Goal: Transaction & Acquisition: Purchase product/service

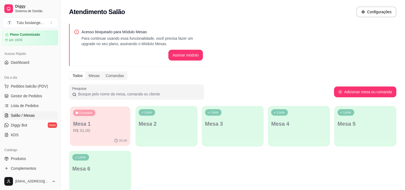
click at [110, 126] on p "Mesa 1" at bounding box center [100, 123] width 54 height 7
click at [111, 131] on p "R$ 31,00" at bounding box center [100, 130] width 54 height 6
click at [45, 87] on span "Pedidos balcão (PDV)" at bounding box center [29, 85] width 37 height 5
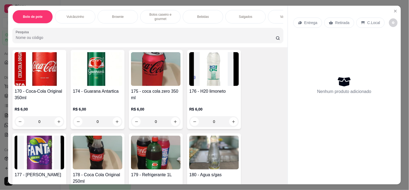
scroll to position [659, 0]
click at [57, 123] on icon "increase-product-quantity" at bounding box center [59, 121] width 4 height 4
type input "1"
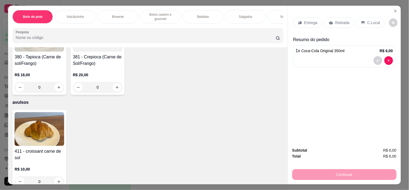
scroll to position [1742, 0]
click at [57, 179] on icon "increase-product-quantity" at bounding box center [59, 181] width 4 height 4
type input "1"
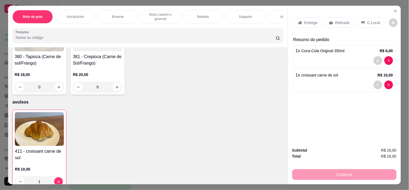
click at [340, 22] on p "Retirada" at bounding box center [343, 22] width 14 height 5
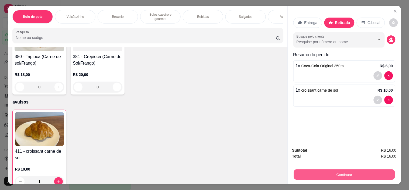
click at [330, 173] on button "Continuar" at bounding box center [344, 174] width 101 height 11
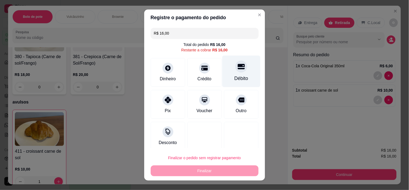
click at [236, 71] on div at bounding box center [242, 67] width 12 height 12
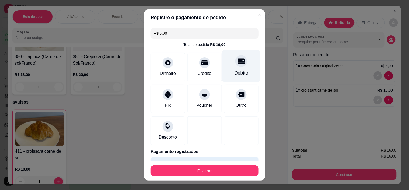
type input "R$ 0,00"
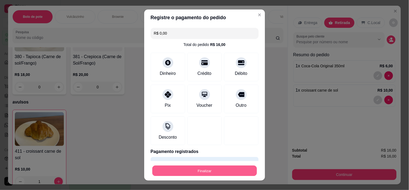
click at [227, 170] on button "Finalizar" at bounding box center [204, 170] width 105 height 11
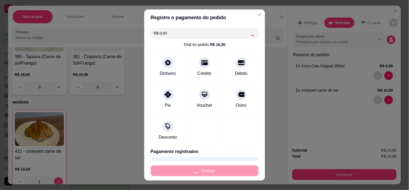
type input "0"
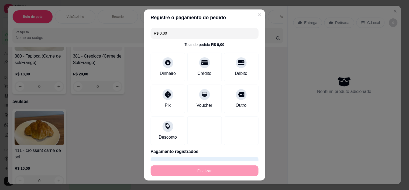
type input "-R$ 16,00"
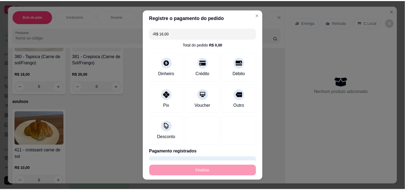
scroll to position [1742, 0]
